Goal: Transaction & Acquisition: Purchase product/service

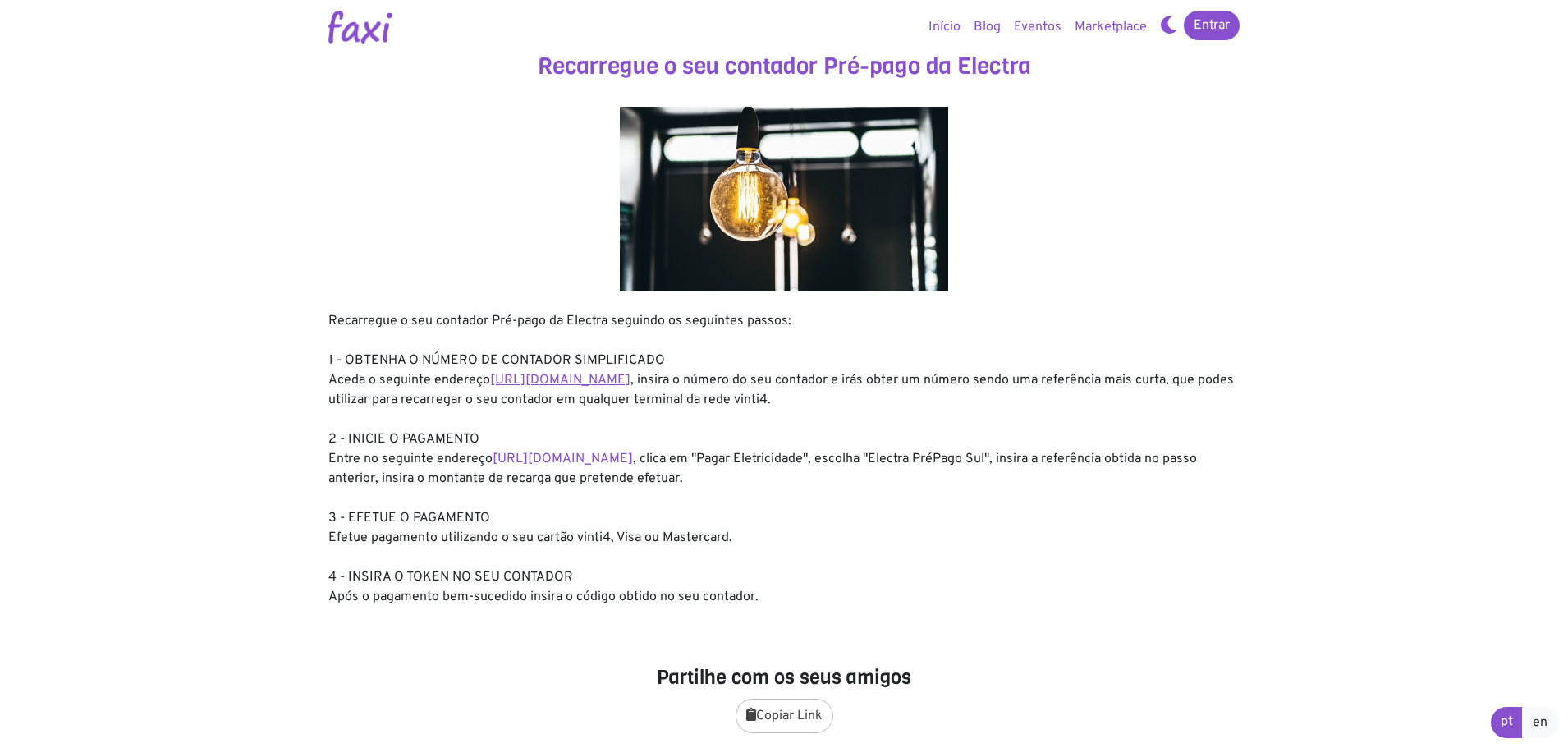
click at [612, 384] on link "https://entidadeservico.vinti4.cv/prepago" at bounding box center [560, 380] width 140 height 16
click at [633, 458] on link "https://faxi.online/bill-payment/2" at bounding box center [563, 459] width 140 height 16
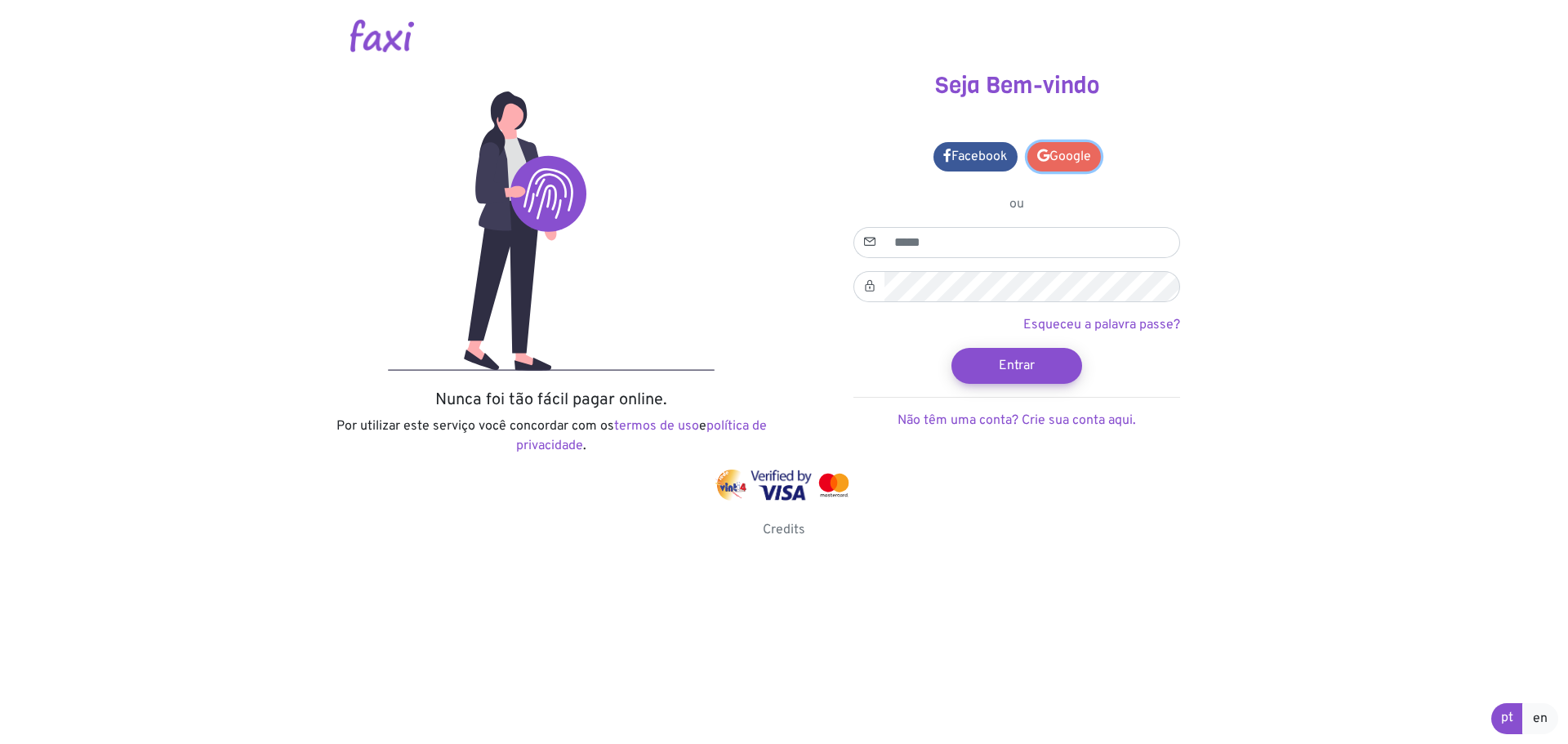
click at [1052, 162] on link "Google" at bounding box center [1064, 157] width 73 height 29
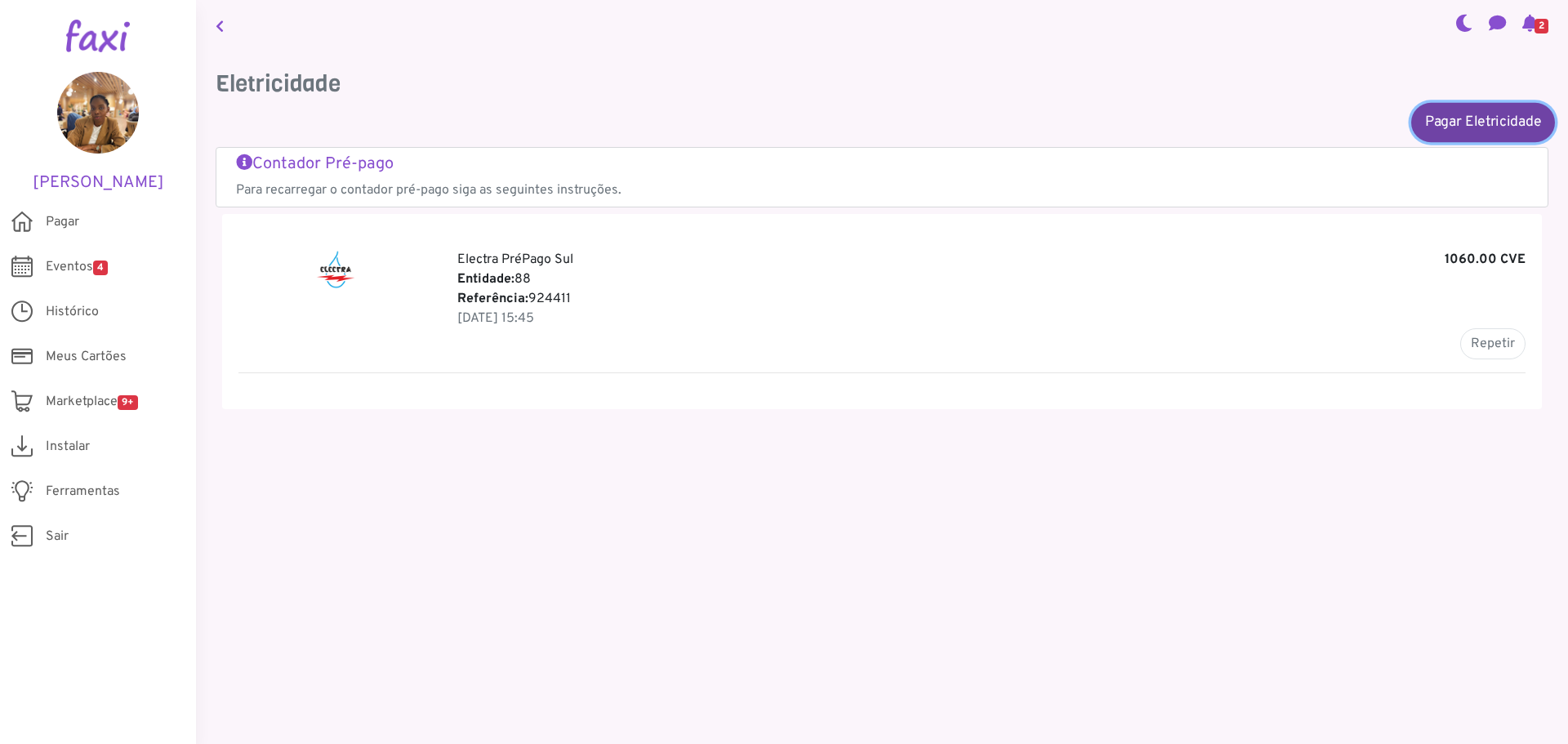
click at [1449, 127] on link "Pagar Eletricidade" at bounding box center [1483, 121] width 144 height 39
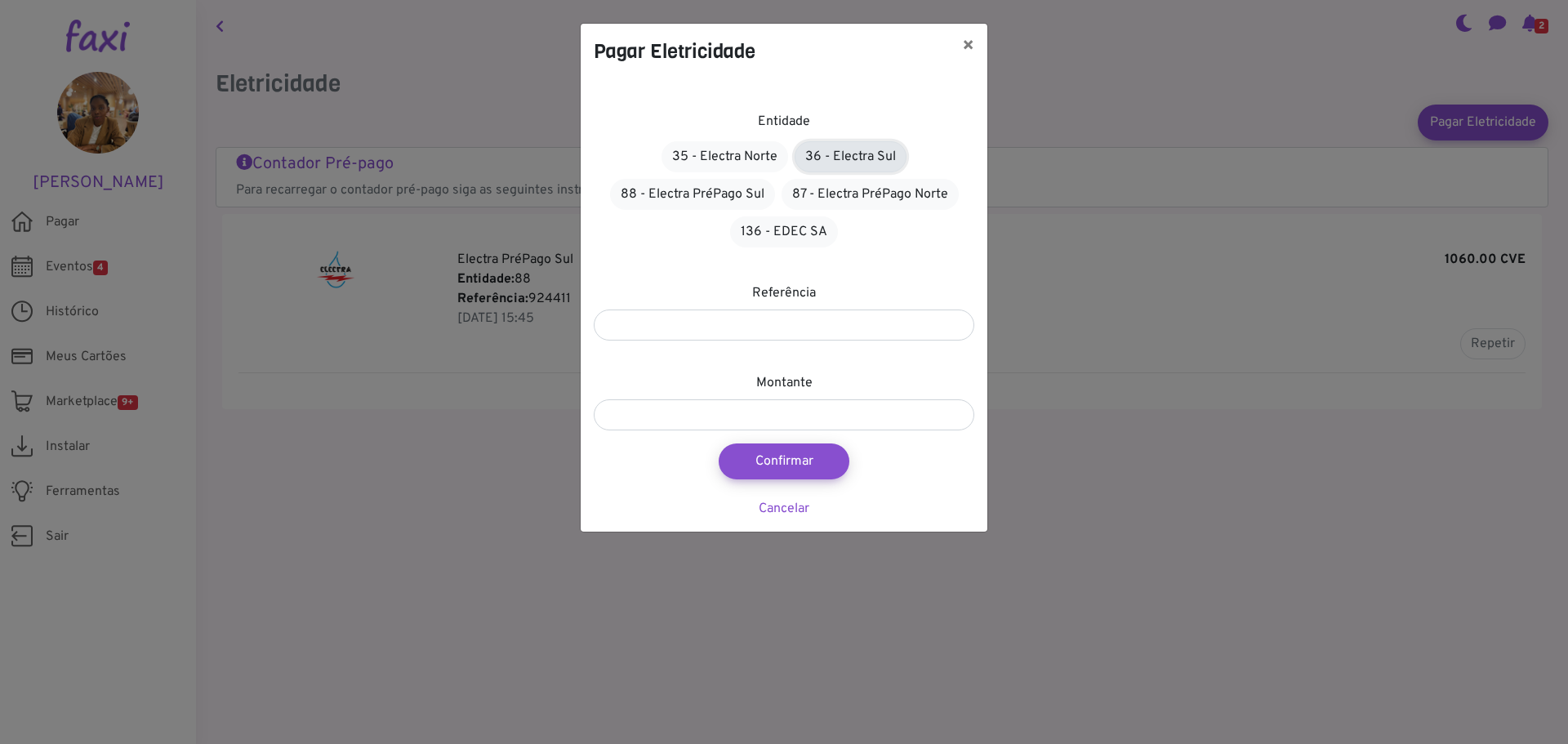
click at [849, 156] on link "36 - Electra Sul" at bounding box center [850, 157] width 112 height 31
click at [730, 196] on link "88 - Electra PréPago Sul" at bounding box center [692, 194] width 165 height 31
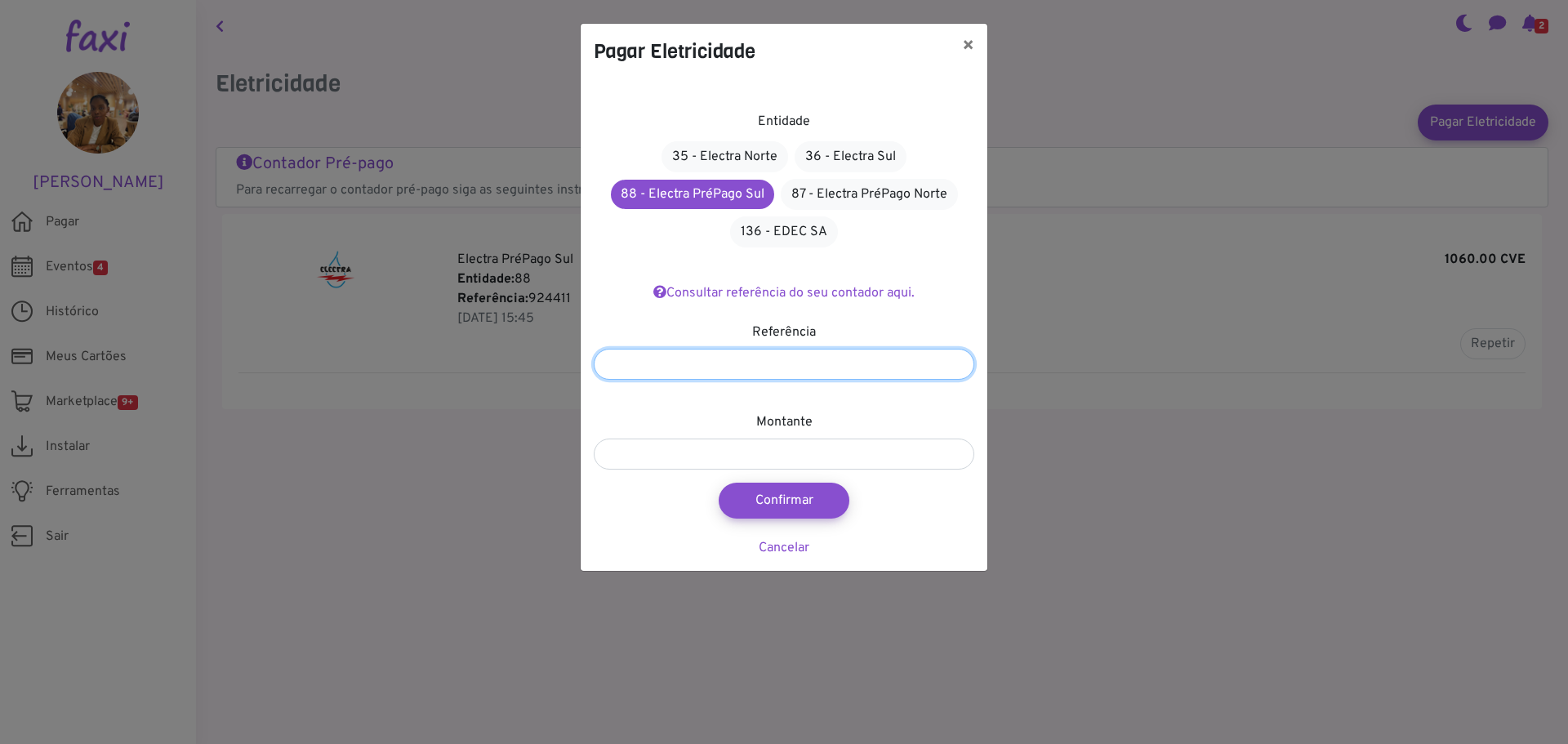
click at [777, 358] on input "number" at bounding box center [784, 364] width 380 height 31
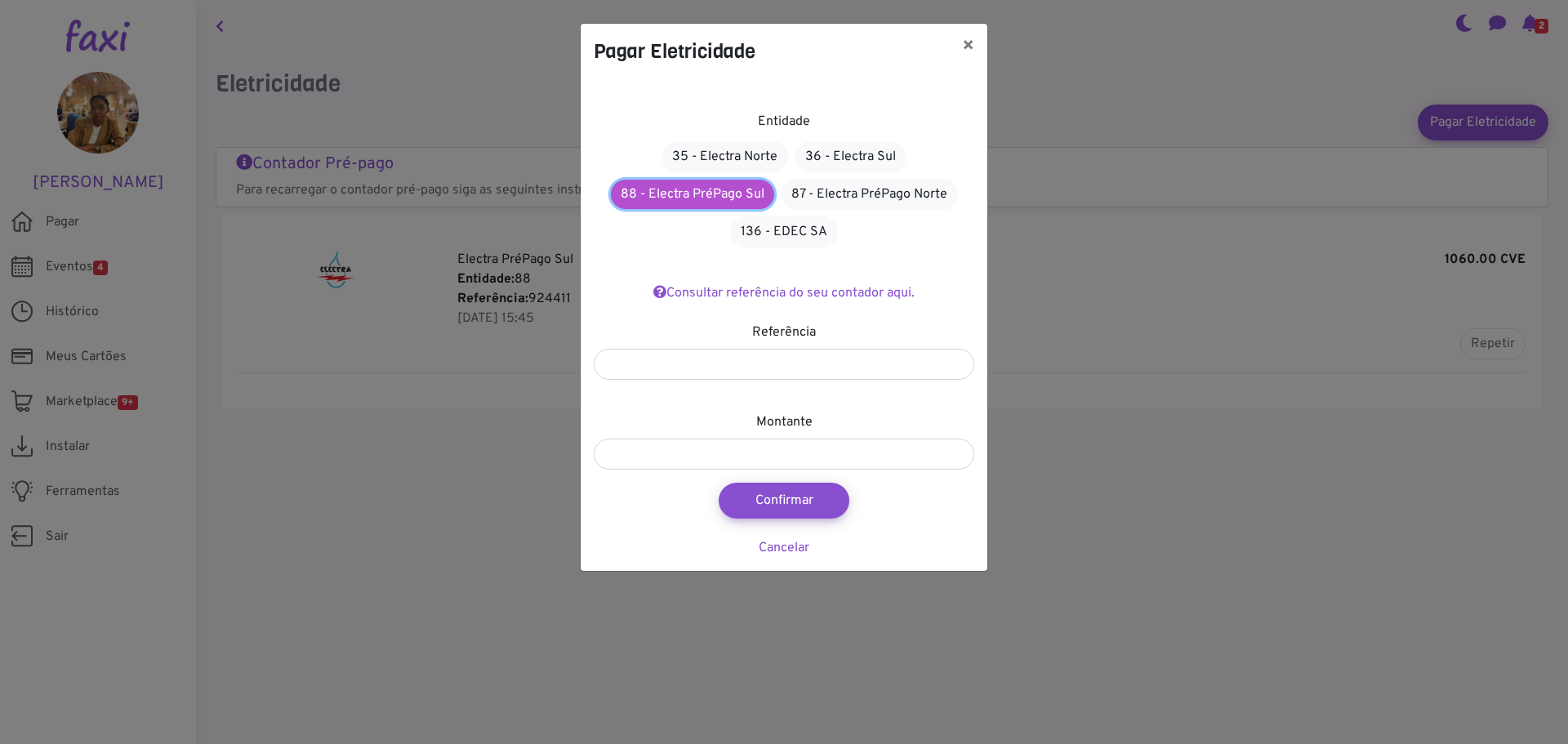
click at [708, 201] on link "88 - Electra PréPago Sul" at bounding box center [692, 194] width 164 height 29
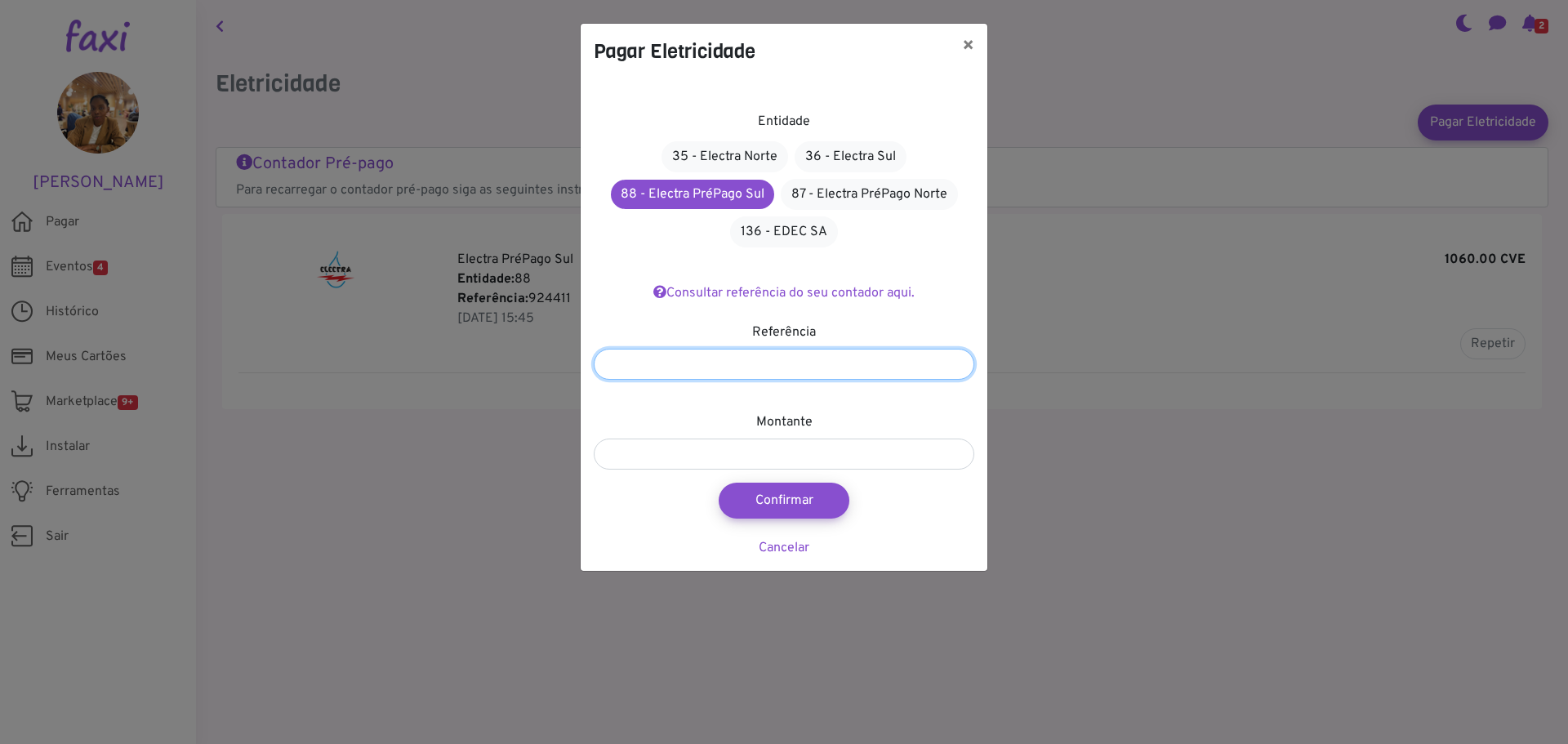
click at [738, 356] on input "number" at bounding box center [784, 364] width 380 height 31
click at [773, 463] on input "number" at bounding box center [784, 454] width 380 height 31
click at [760, 349] on input "number" at bounding box center [784, 364] width 380 height 31
paste input "*******"
type input "*******"
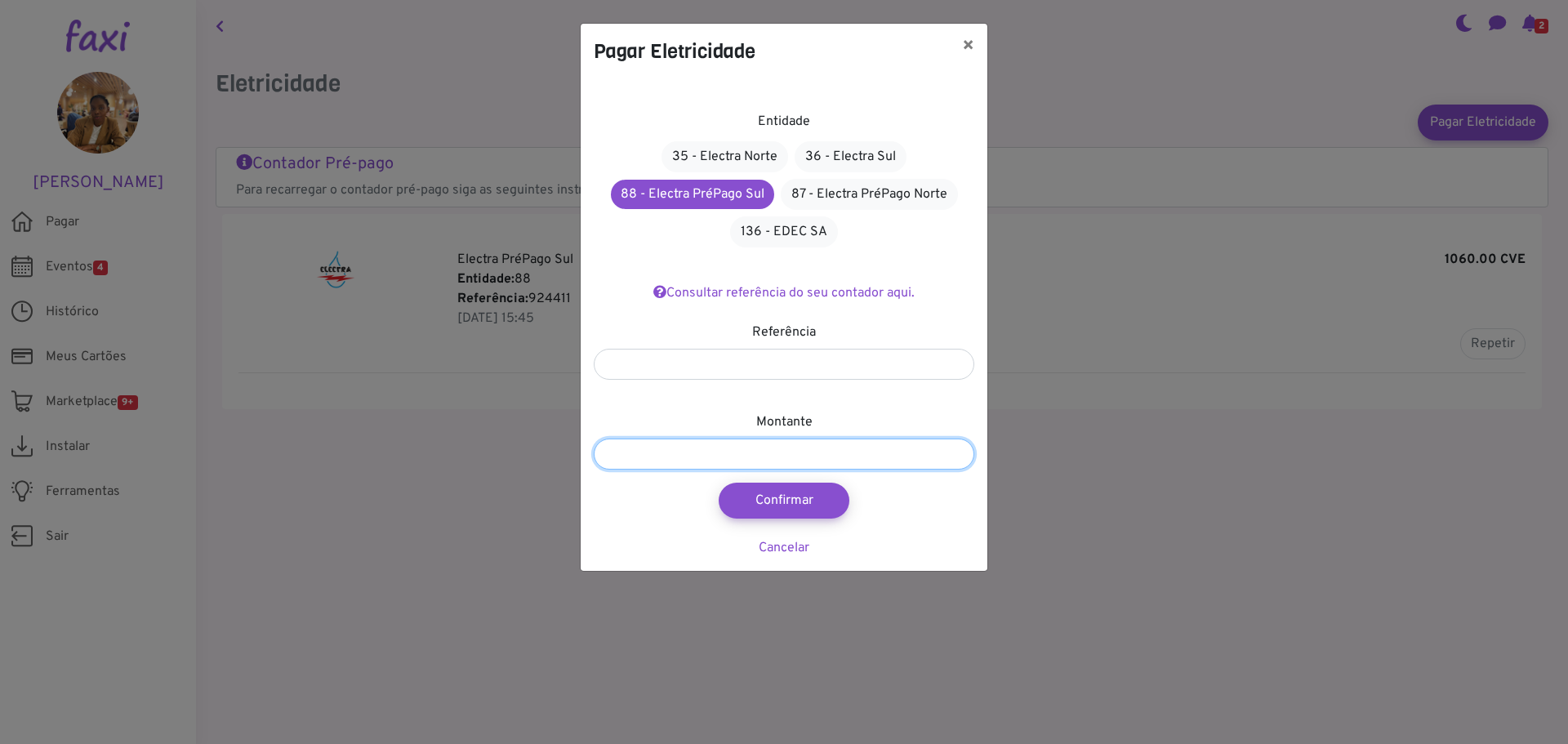
click at [692, 447] on input "number" at bounding box center [784, 454] width 380 height 31
click at [654, 448] on input "number" at bounding box center [784, 454] width 380 height 31
type input "****"
click at [830, 487] on button "Confirmar" at bounding box center [784, 501] width 144 height 39
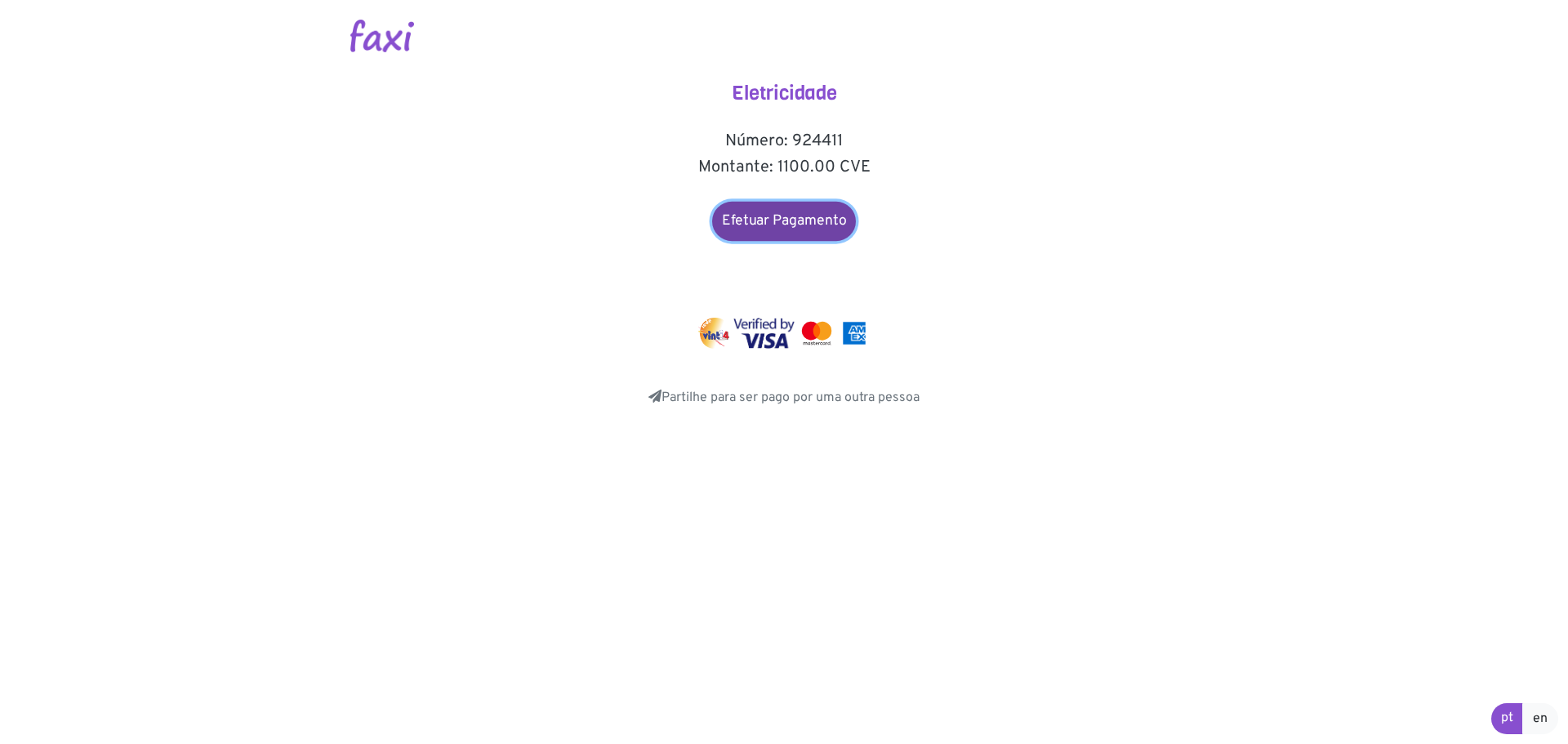
click at [797, 208] on link "Efetuar Pagamento" at bounding box center [784, 221] width 144 height 39
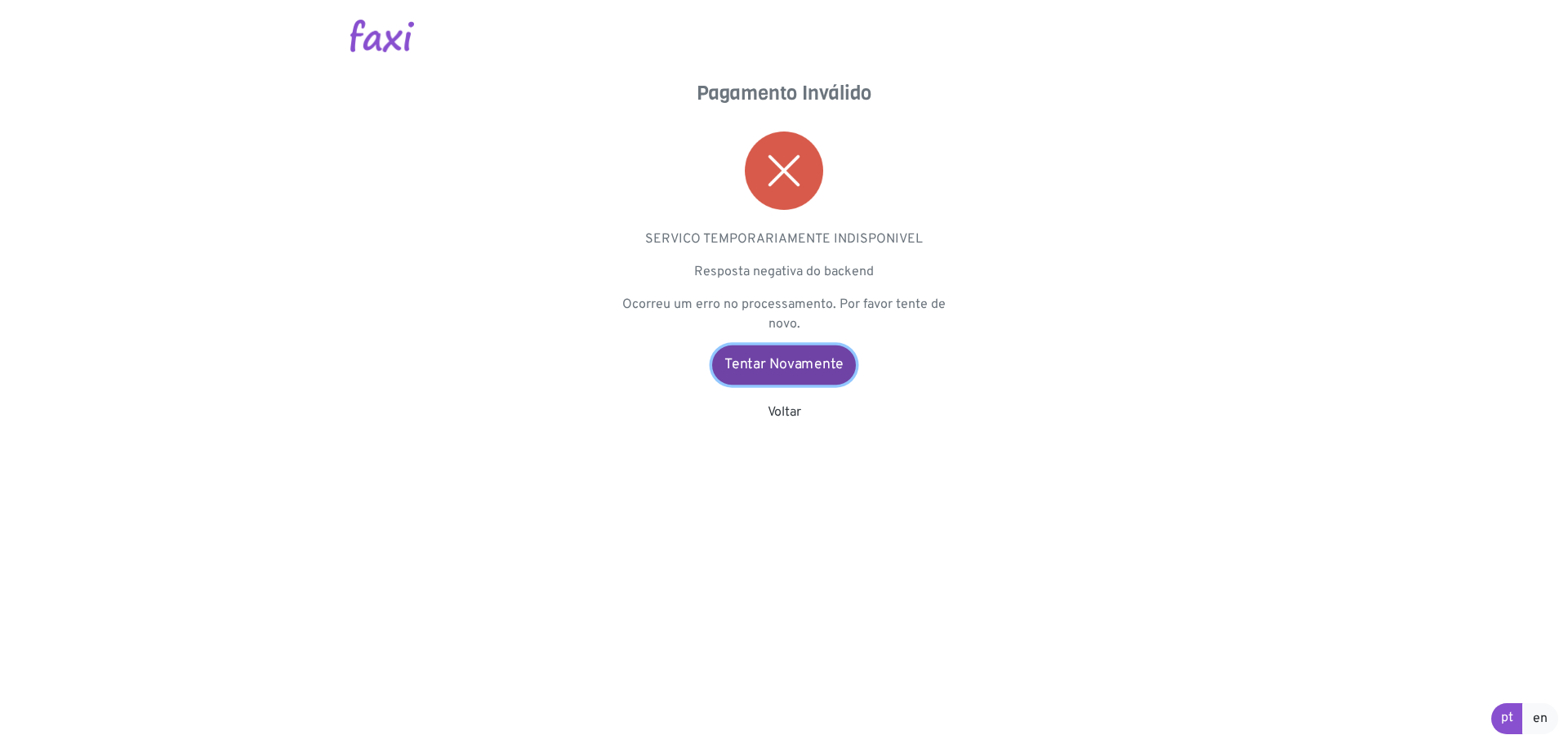
click at [766, 356] on link "Tentar Novamente" at bounding box center [784, 365] width 144 height 39
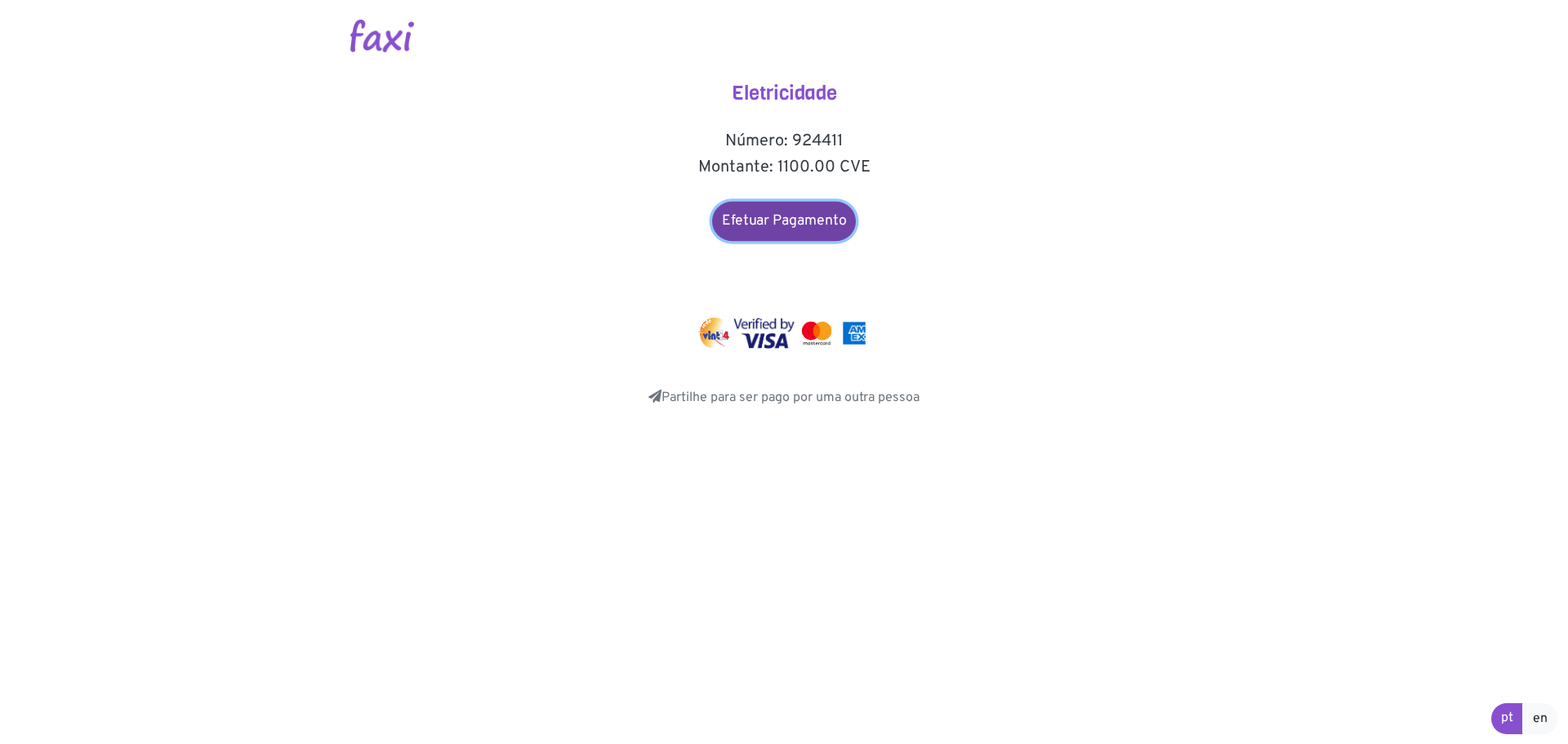
click at [768, 228] on link "Efetuar Pagamento" at bounding box center [784, 221] width 144 height 39
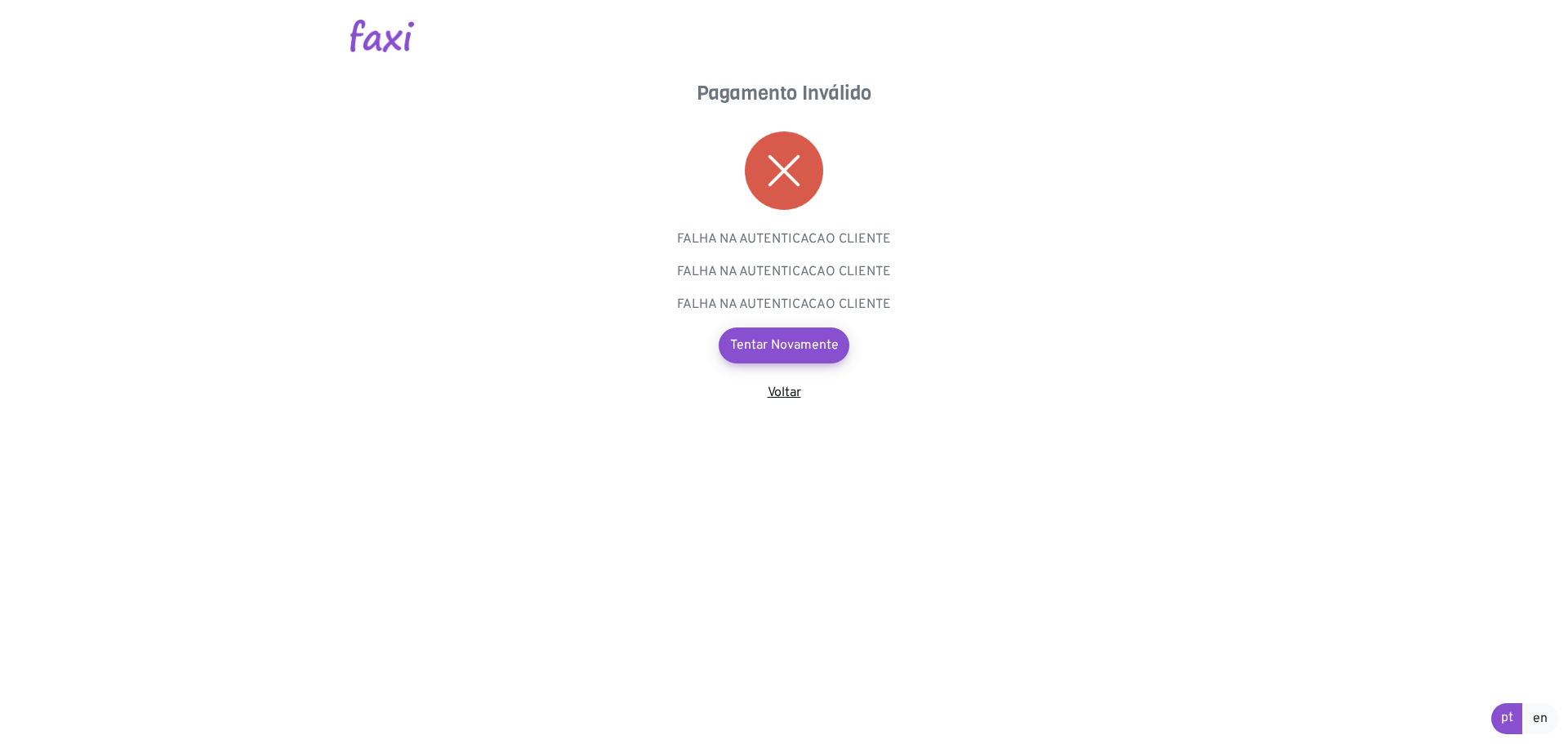
click at [790, 389] on link "Voltar" at bounding box center [784, 393] width 34 height 16
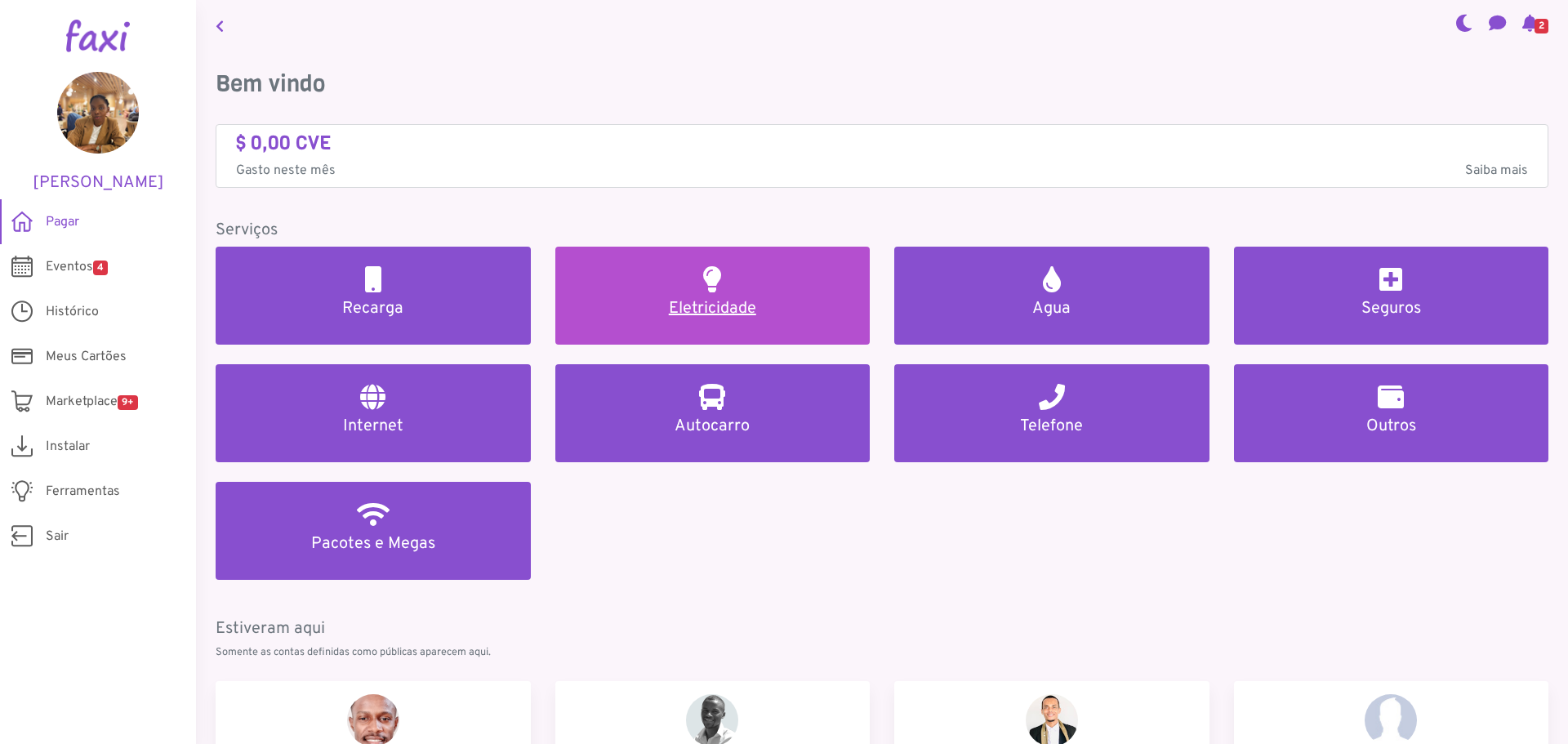
click at [703, 292] on h2 at bounding box center [712, 280] width 18 height 27
